Goal: Find contact information: Find contact information

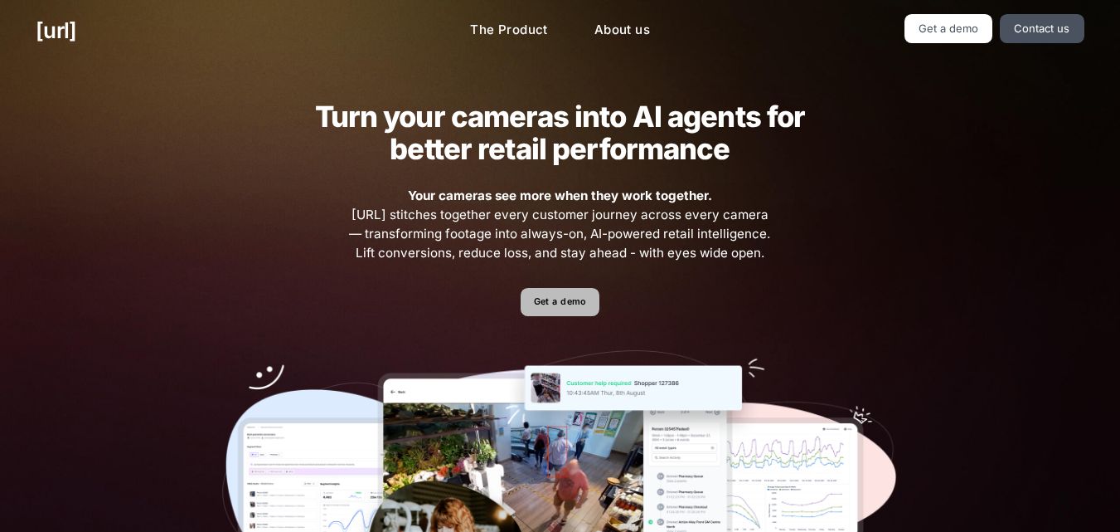
click at [559, 302] on link "Get a demo" at bounding box center [560, 302] width 79 height 29
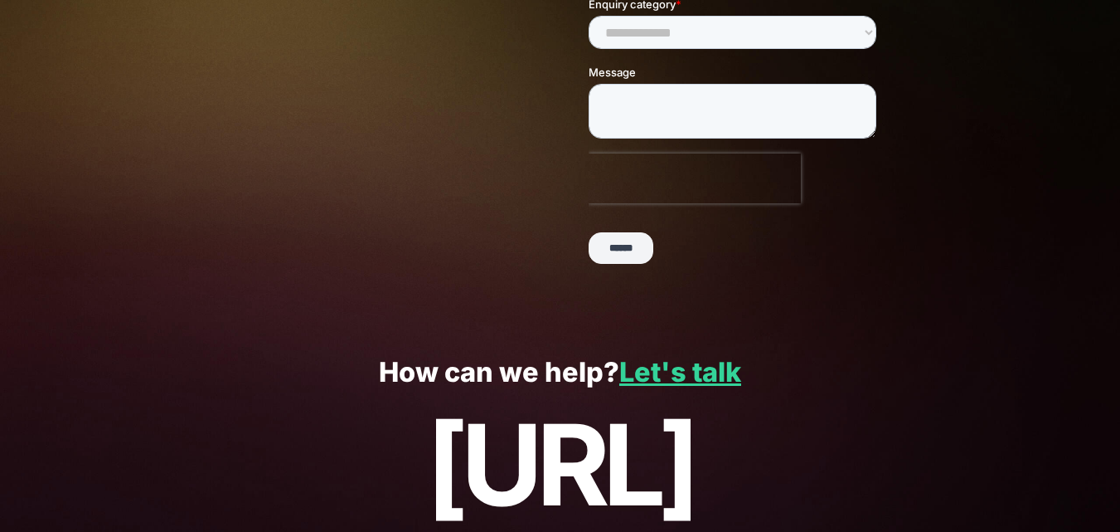
scroll to position [464, 0]
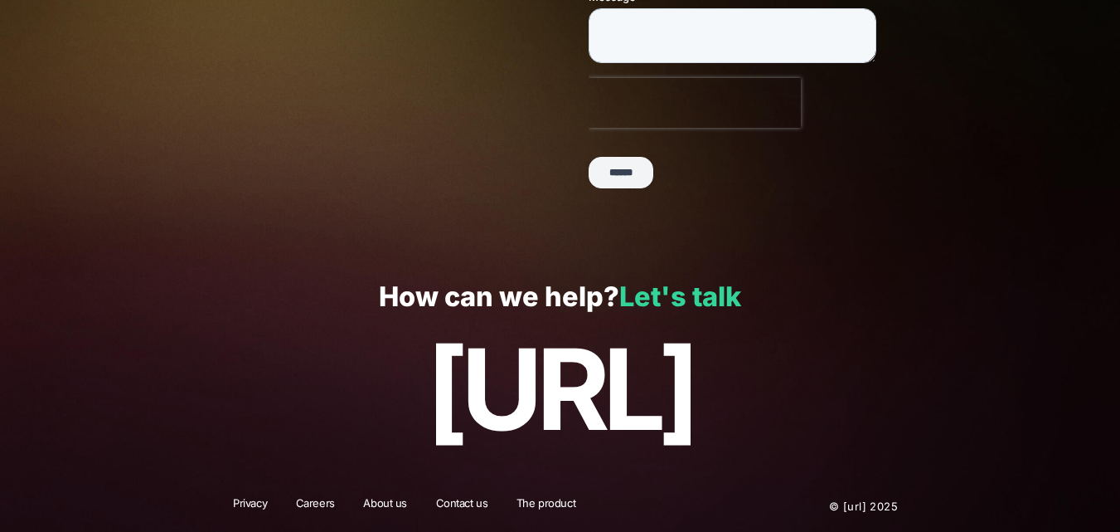
click at [666, 294] on link "Let's talk" at bounding box center [680, 296] width 122 height 32
